Goal: Transaction & Acquisition: Purchase product/service

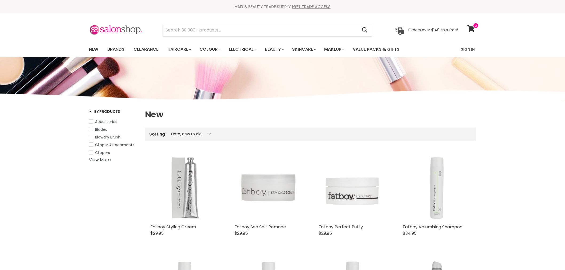
select select "created-descending"
click at [237, 29] on input "Search" at bounding box center [260, 30] width 195 height 12
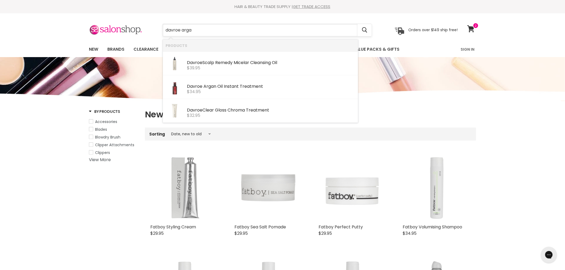
type input "davroe argan"
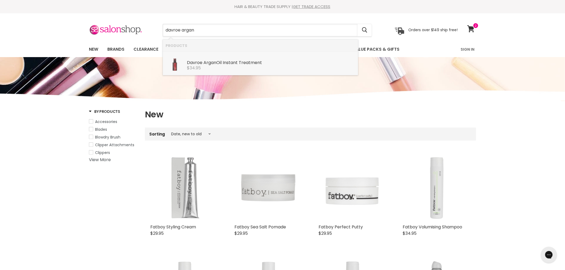
click at [225, 66] on div "$34.95" at bounding box center [271, 68] width 168 height 5
